Goal: Connect with others: Connect with others

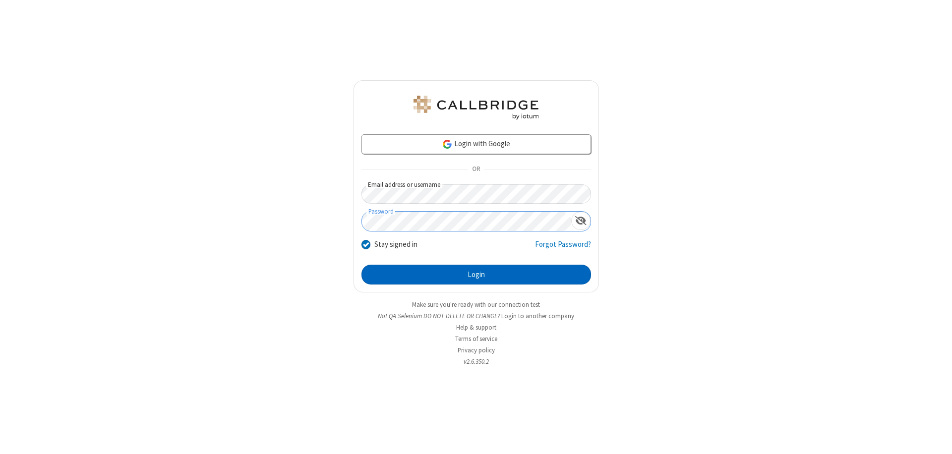
click at [476, 275] on button "Login" at bounding box center [477, 275] width 230 height 20
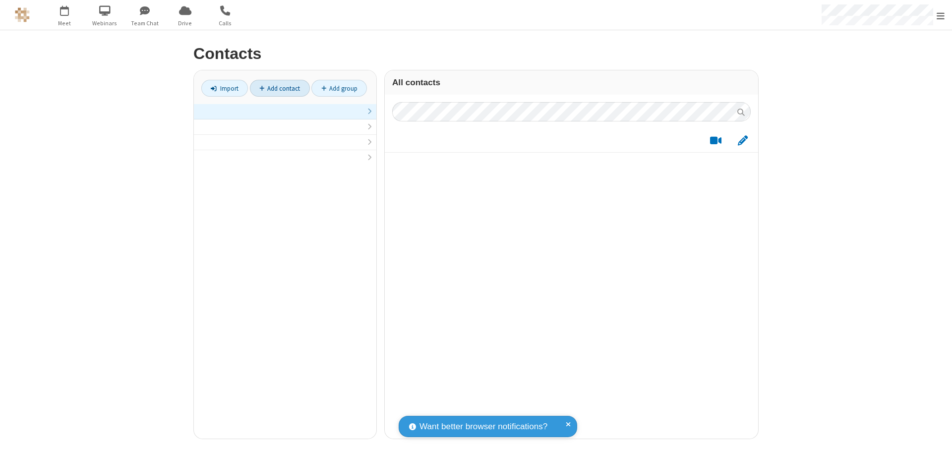
click at [285, 117] on link at bounding box center [285, 111] width 183 height 15
click at [280, 88] on link "Add contact" at bounding box center [280, 88] width 60 height 17
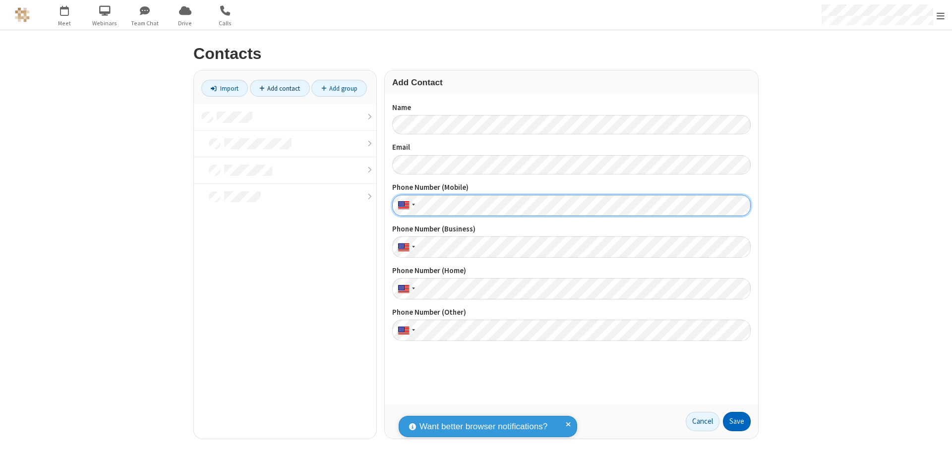
click at [737, 422] on button "Save" at bounding box center [737, 422] width 28 height 20
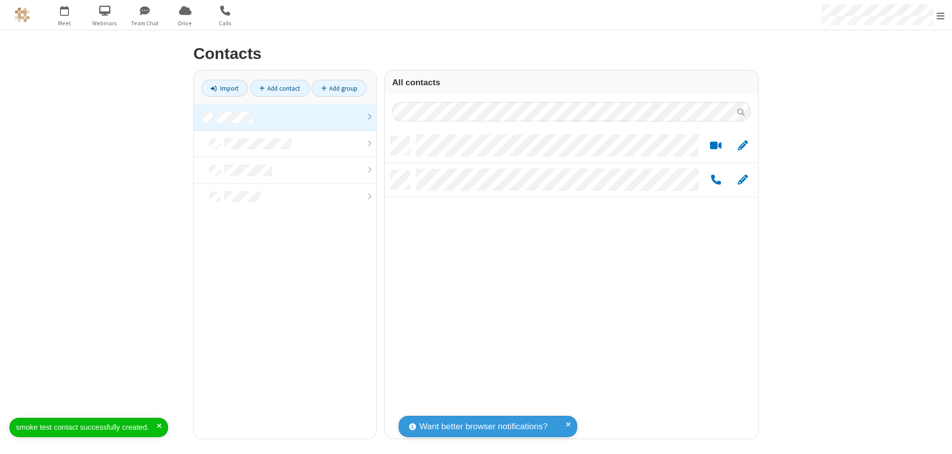
scroll to position [303, 366]
click at [280, 88] on link "Add contact" at bounding box center [280, 88] width 60 height 17
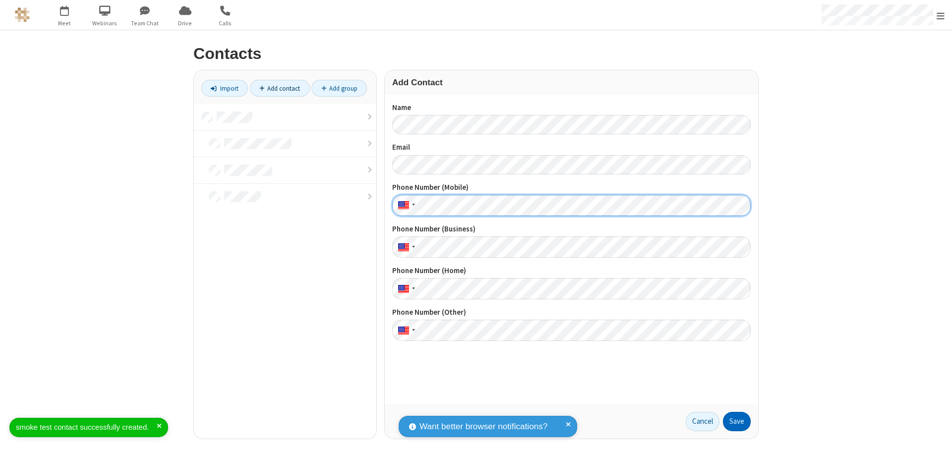
click at [737, 422] on button "Save" at bounding box center [737, 422] width 28 height 20
